Goal: Book appointment/travel/reservation

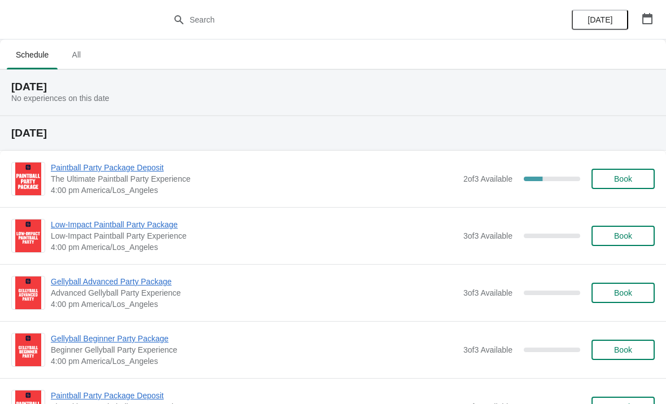
click at [452, 193] on div "Paintball Party Package Deposit The Ultimate Paintball Party Experience 4:00 pm…" at bounding box center [353, 179] width 604 height 34
click at [518, 196] on div "Paintball Party Package Deposit The Ultimate Paintball Party Experience 4:00 pm…" at bounding box center [333, 179] width 666 height 56
click at [138, 172] on span "Paintball Party Package Deposit" at bounding box center [254, 167] width 407 height 11
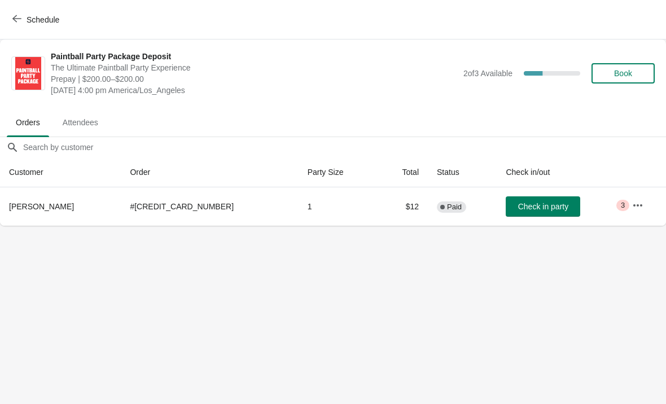
click at [46, 15] on span "Schedule" at bounding box center [43, 19] width 33 height 9
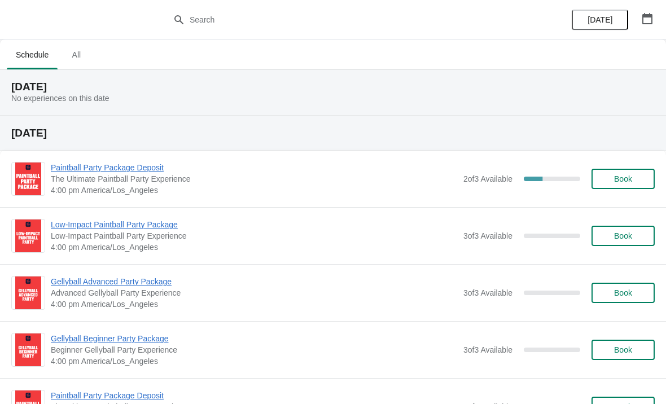
click at [73, 62] on span "All" at bounding box center [76, 55] width 28 height 20
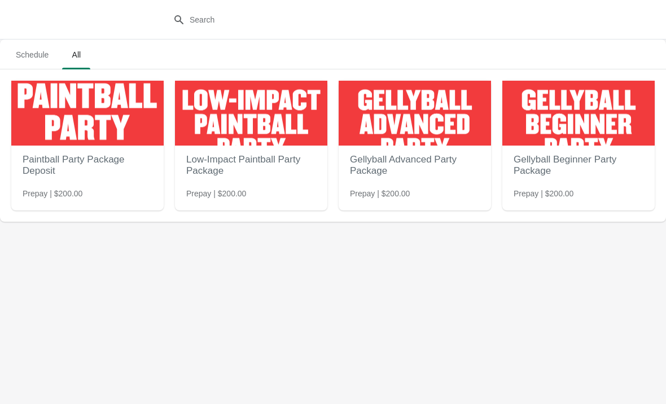
click at [35, 49] on span "Schedule" at bounding box center [32, 55] width 51 height 20
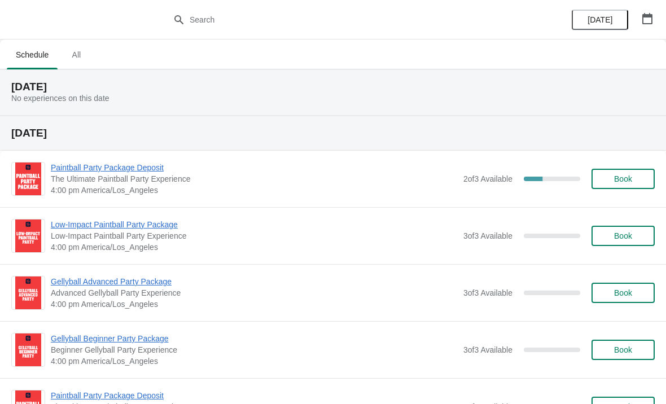
click at [590, 25] on button "[DATE]" at bounding box center [600, 20] width 56 height 20
click at [643, 18] on icon "button" at bounding box center [648, 18] width 10 height 11
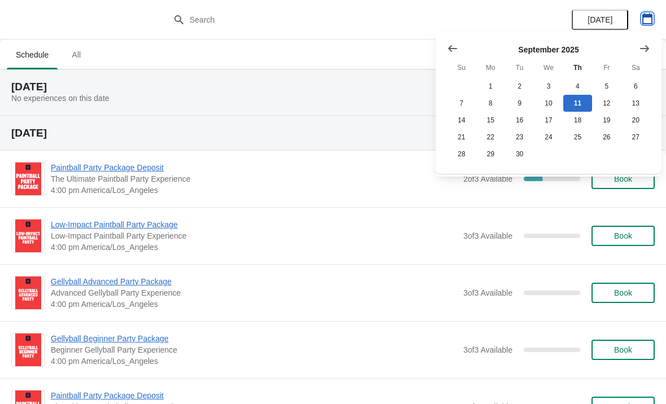
click at [651, 23] on icon "button" at bounding box center [647, 18] width 11 height 11
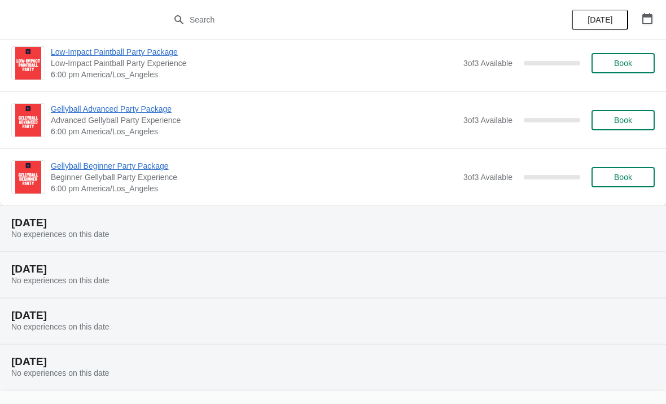
scroll to position [2299, 0]
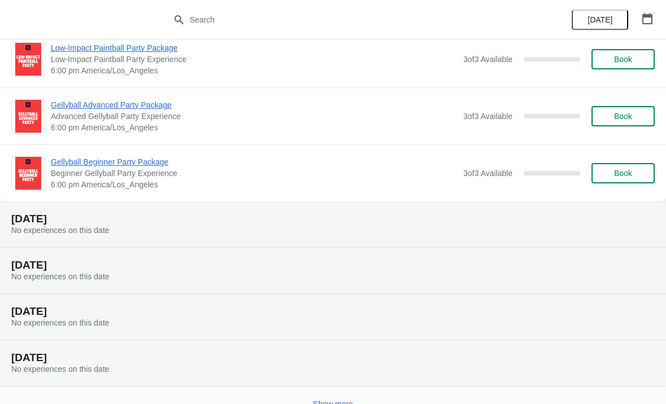
click at [111, 243] on div "Monday, September 15 No experiences on this date" at bounding box center [333, 225] width 666 height 46
click at [93, 232] on span "No experiences on this date" at bounding box center [60, 230] width 98 height 9
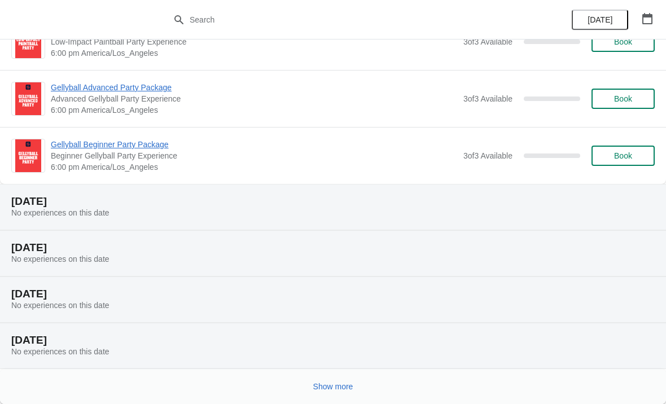
scroll to position [2317, 0]
click at [339, 391] on span "Show more" at bounding box center [333, 386] width 40 height 9
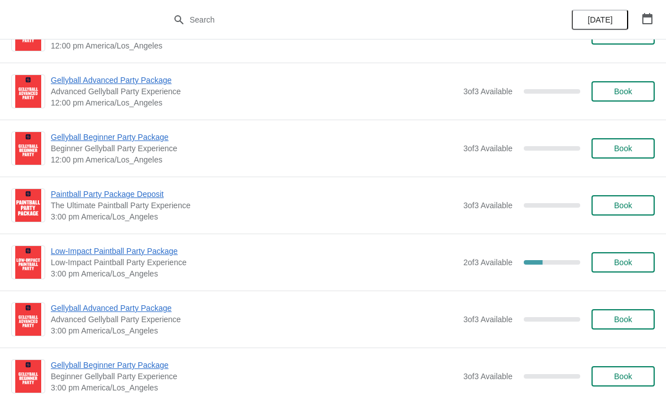
scroll to position [4438, 0]
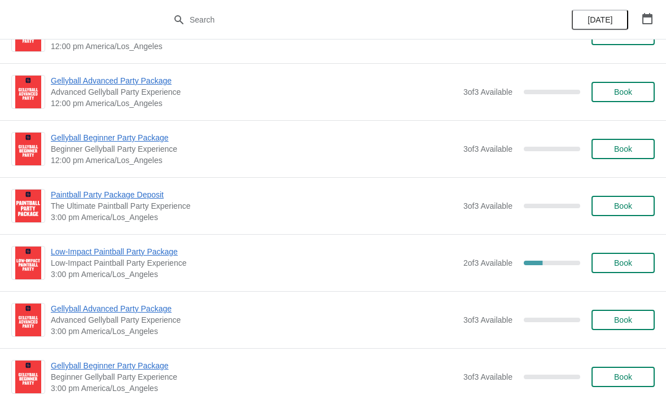
click at [495, 264] on span "2 of 3 Available" at bounding box center [488, 263] width 49 height 9
click at [174, 253] on span "Low-Impact Paintball Party Package" at bounding box center [254, 251] width 407 height 11
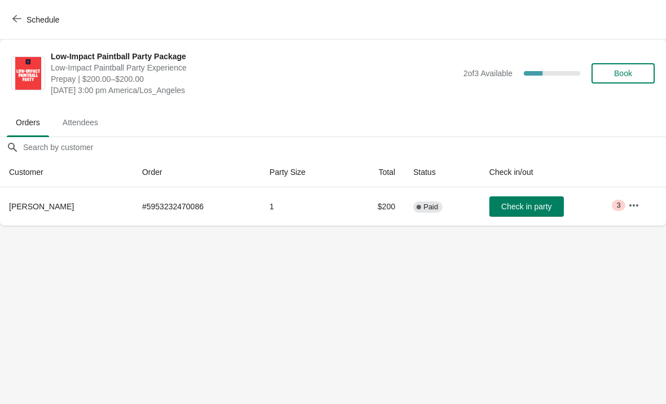
click at [616, 208] on span "Critical 3" at bounding box center [618, 205] width 13 height 11
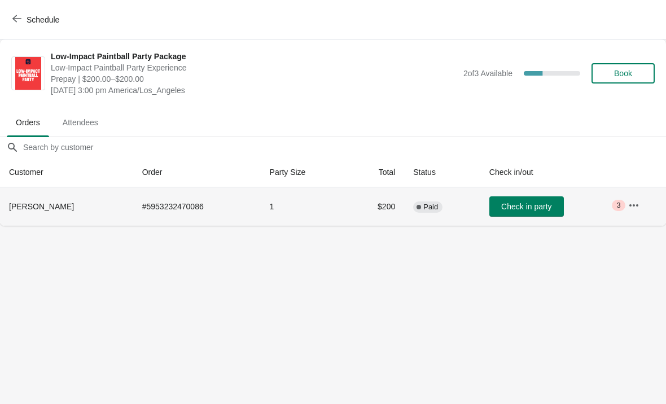
click at [621, 202] on span "3" at bounding box center [619, 205] width 4 height 9
click at [638, 206] on icon "button" at bounding box center [634, 205] width 11 height 11
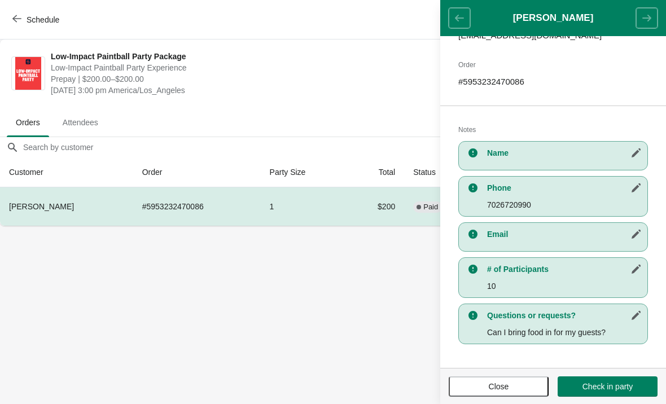
scroll to position [162, 0]
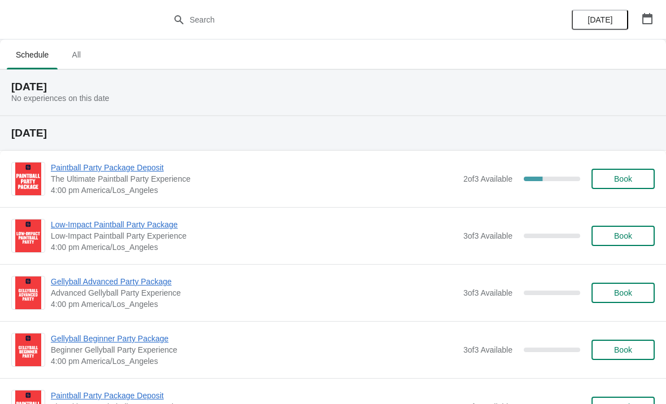
click at [159, 167] on span "Paintball Party Package Deposit" at bounding box center [254, 167] width 407 height 11
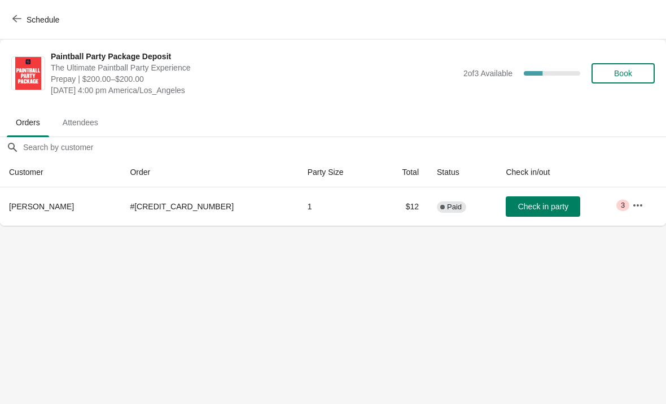
click at [625, 206] on span "Critical 3" at bounding box center [623, 205] width 13 height 11
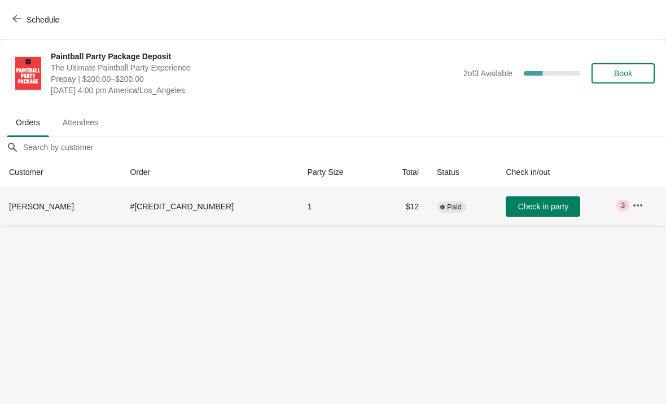
click at [638, 213] on button "button" at bounding box center [638, 205] width 20 height 20
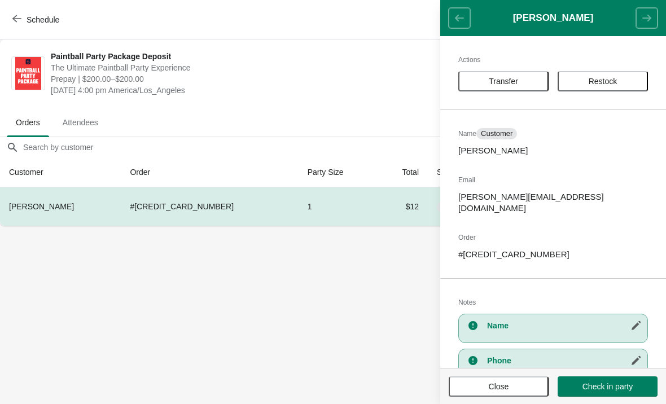
scroll to position [74, 0]
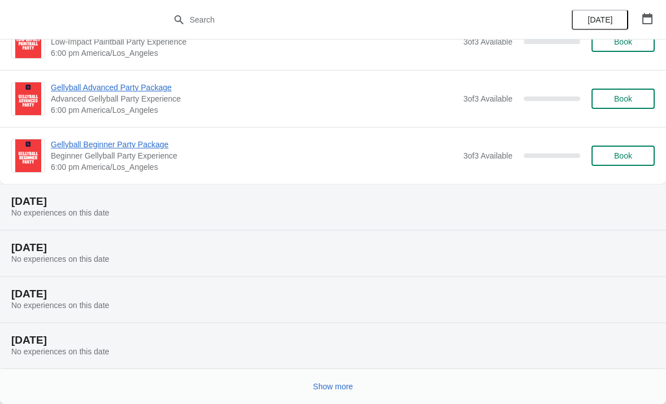
scroll to position [2317, 0]
click at [341, 388] on span "Show more" at bounding box center [333, 386] width 40 height 9
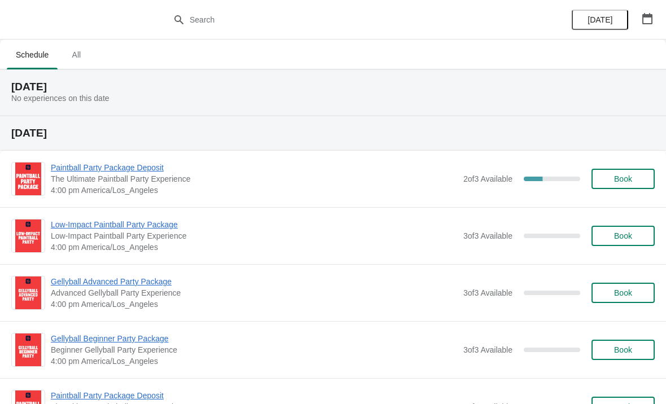
scroll to position [0, 0]
click at [79, 56] on span "All" at bounding box center [76, 55] width 28 height 20
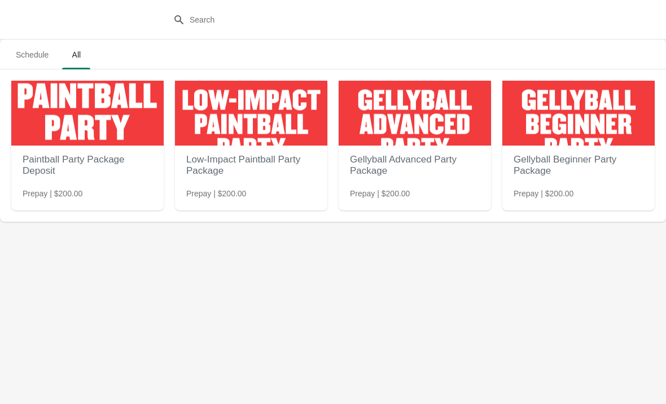
click at [32, 54] on span "Schedule" at bounding box center [32, 55] width 51 height 20
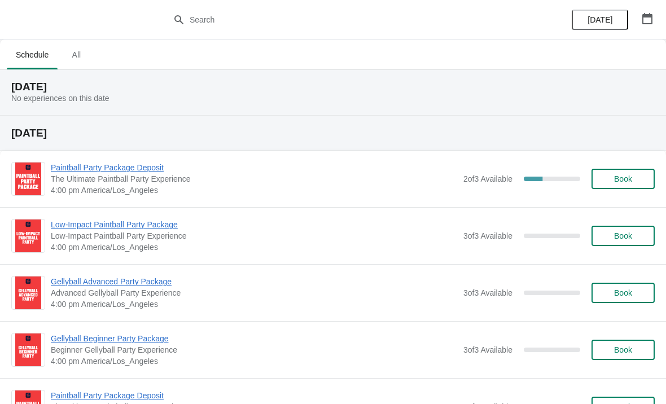
click at [652, 23] on icon "button" at bounding box center [648, 18] width 10 height 11
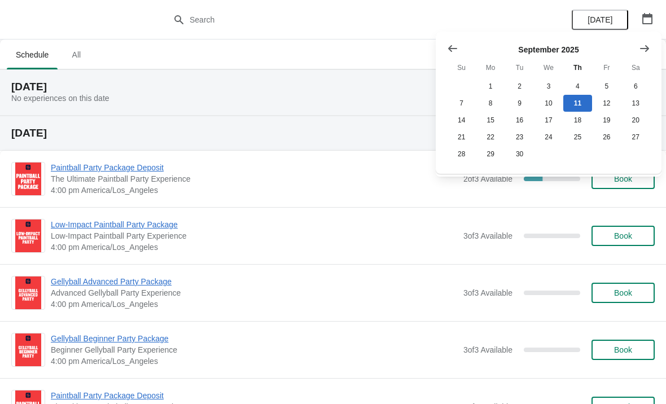
click at [290, 105] on div "[DATE] No experiences on this date" at bounding box center [333, 92] width 666 height 46
